Goal: Complete application form

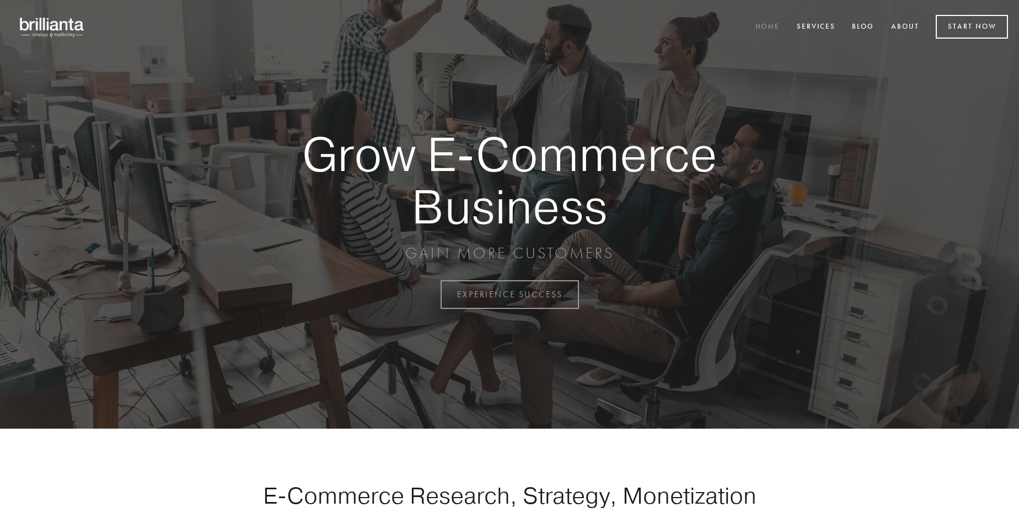
scroll to position [2890, 0]
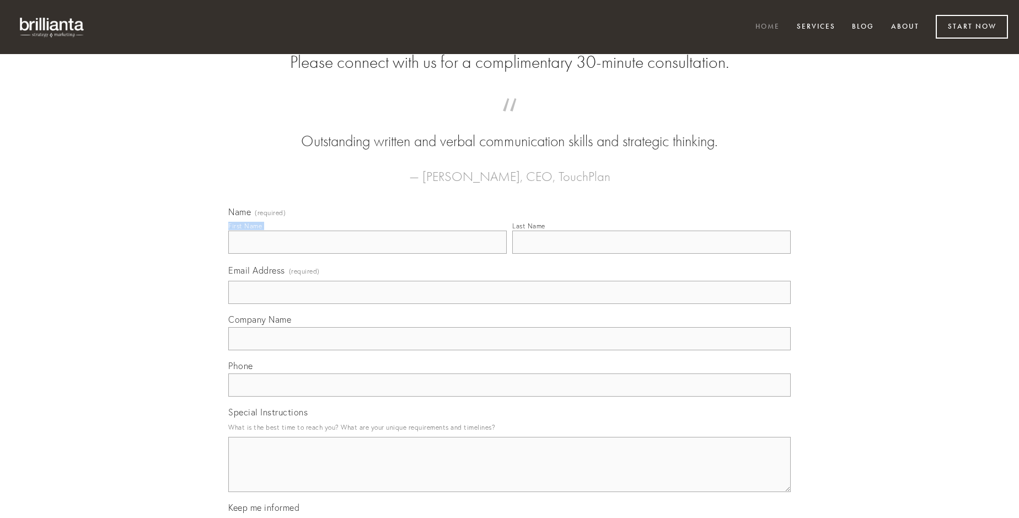
type input "[PERSON_NAME]"
click at [651, 254] on input "Last Name" at bounding box center [651, 241] width 278 height 23
type input "[PERSON_NAME]"
click at [509, 304] on input "Email Address (required)" at bounding box center [509, 292] width 562 height 23
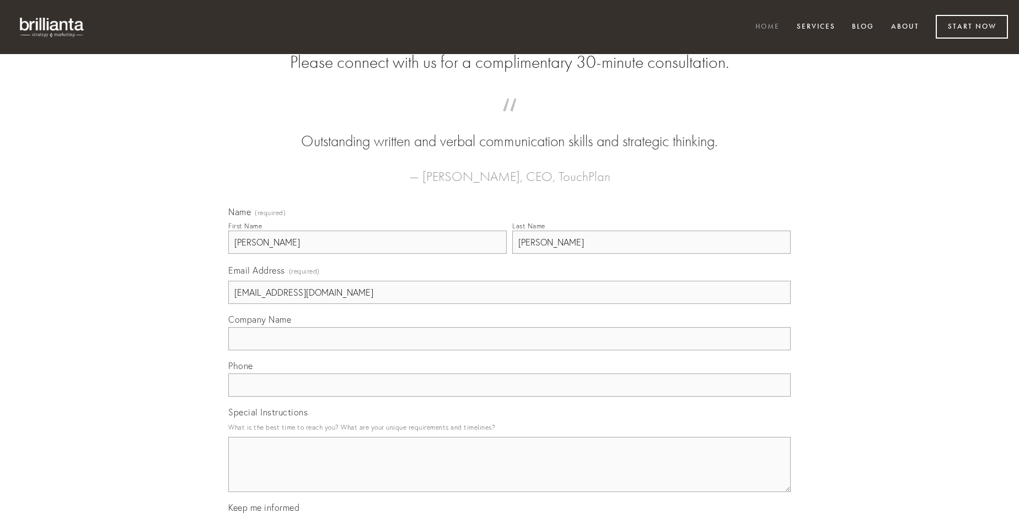
type input "[EMAIL_ADDRESS][DOMAIN_NAME]"
click at [509, 350] on input "Company Name" at bounding box center [509, 338] width 562 height 23
type input "suscipit"
click at [509, 396] on input "text" at bounding box center [509, 384] width 562 height 23
click at [509, 474] on textarea "Special Instructions" at bounding box center [509, 464] width 562 height 55
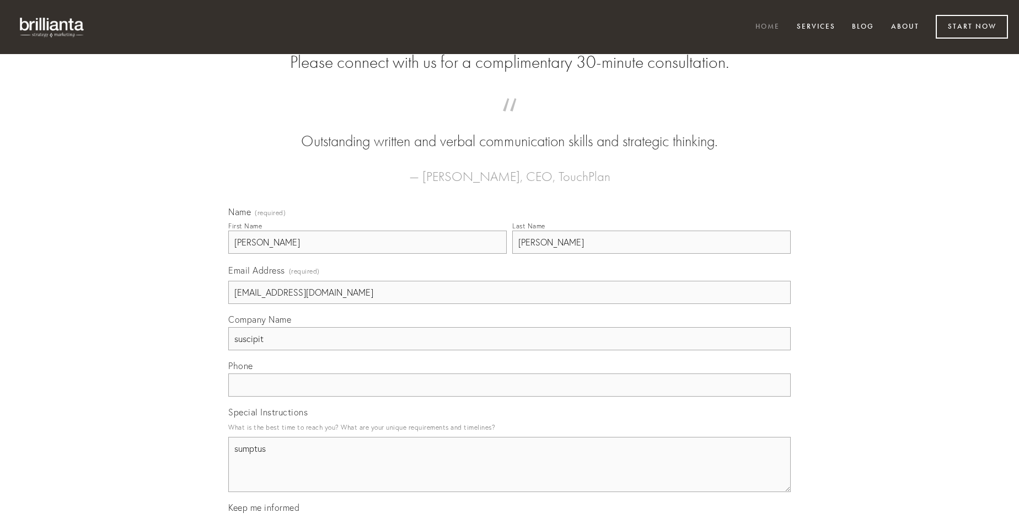
type textarea "sumptus"
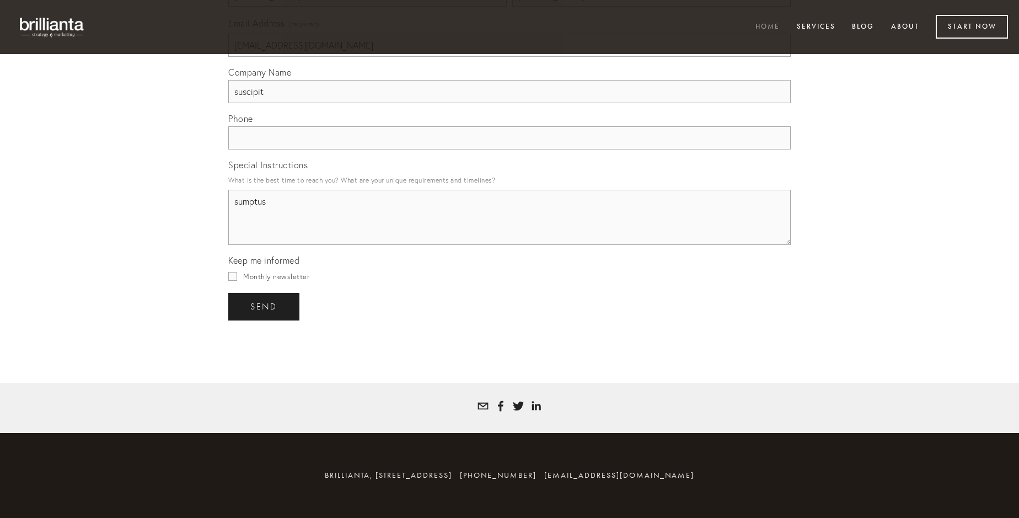
click at [265, 306] on span "send" at bounding box center [263, 307] width 27 height 10
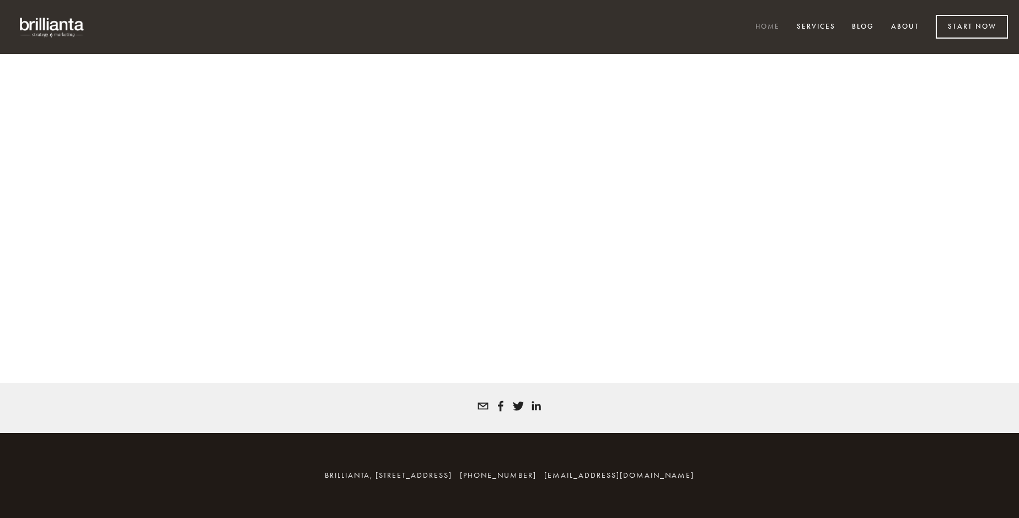
scroll to position [2875, 0]
